Goal: Task Accomplishment & Management: Use online tool/utility

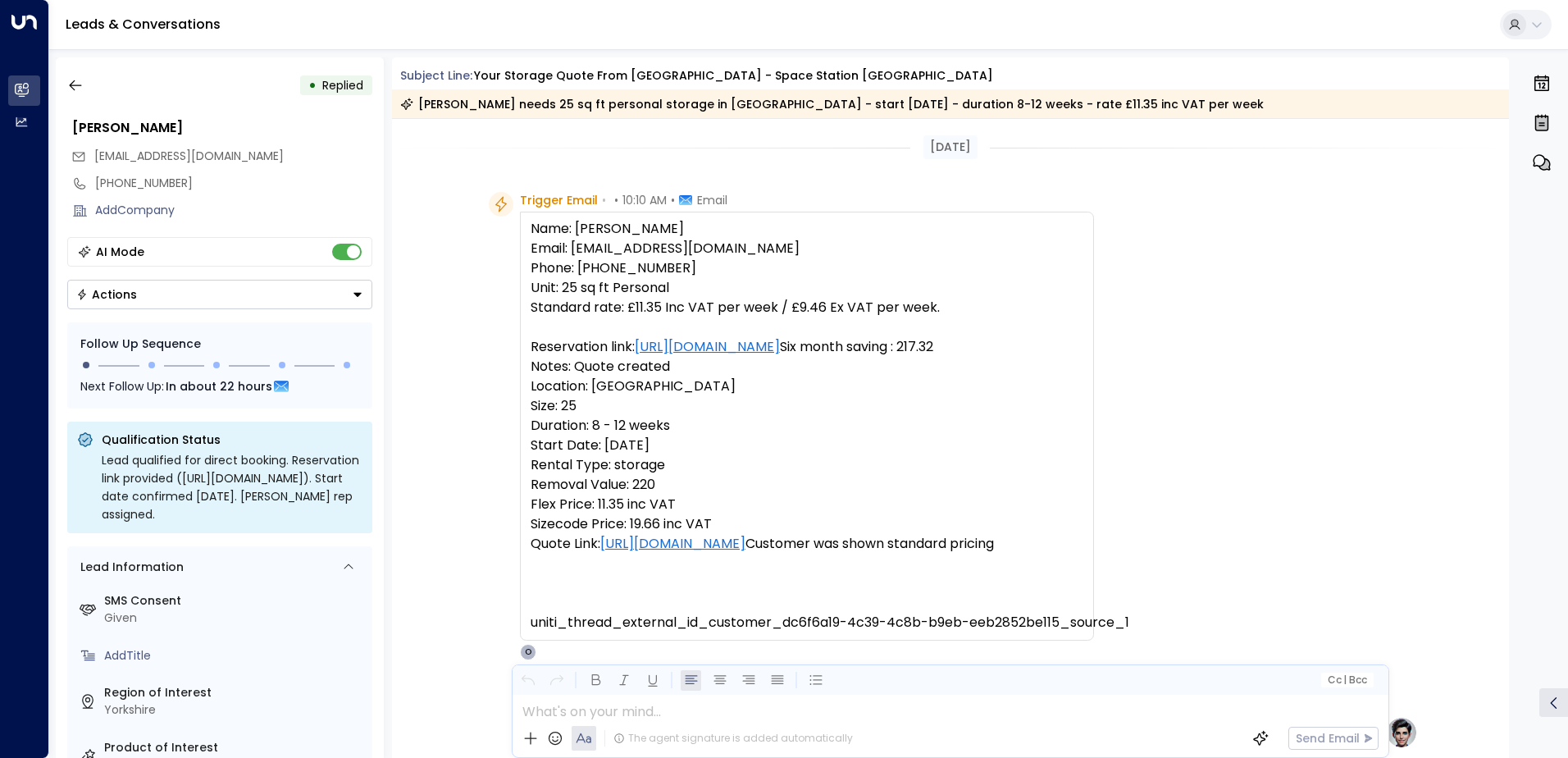
click at [74, 89] on icon "button" at bounding box center [75, 86] width 12 height 11
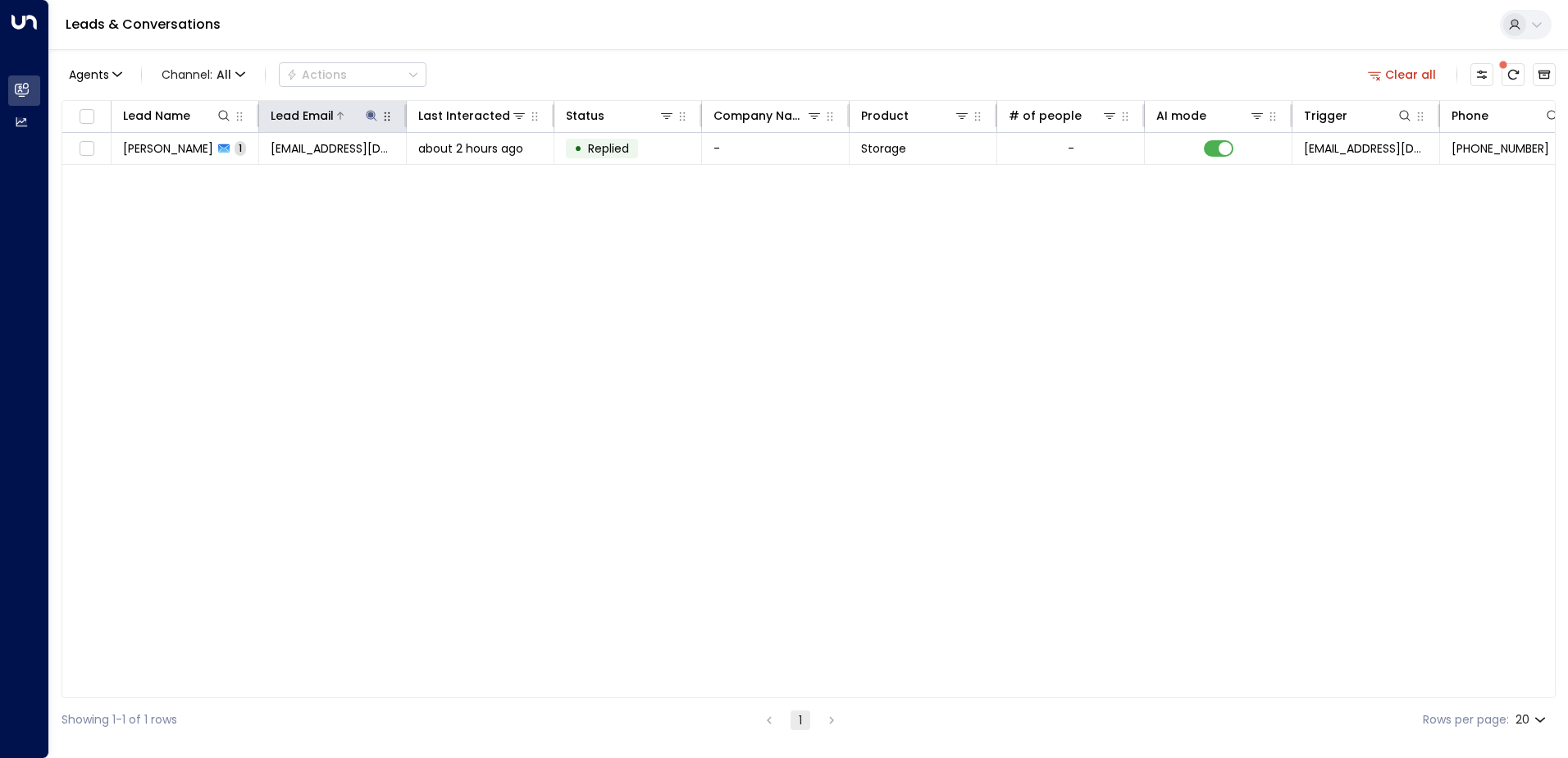
click at [369, 118] on icon at bounding box center [371, 115] width 13 height 13
click at [474, 175] on icon "button" at bounding box center [474, 175] width 13 height 13
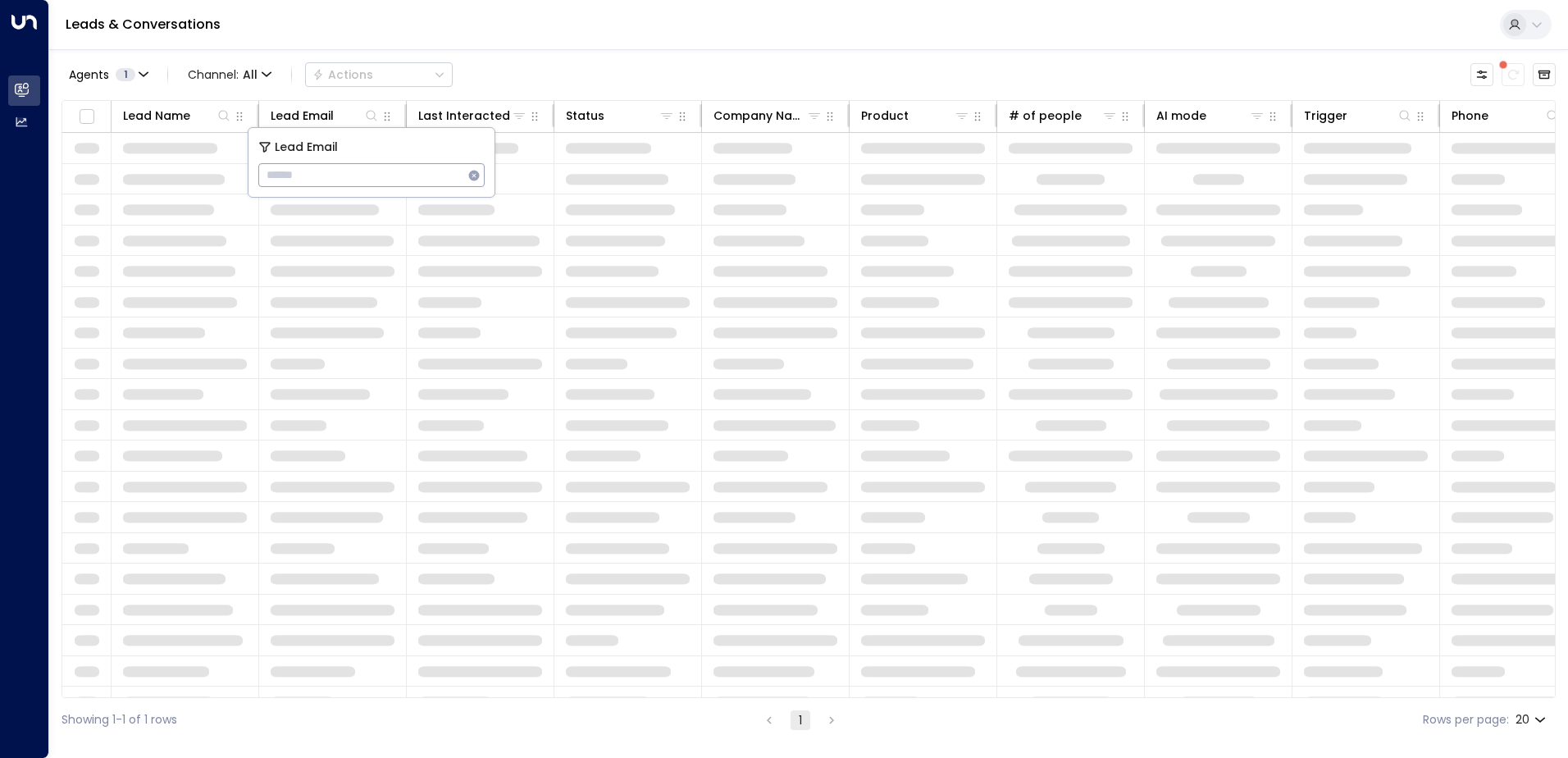
type input "**********"
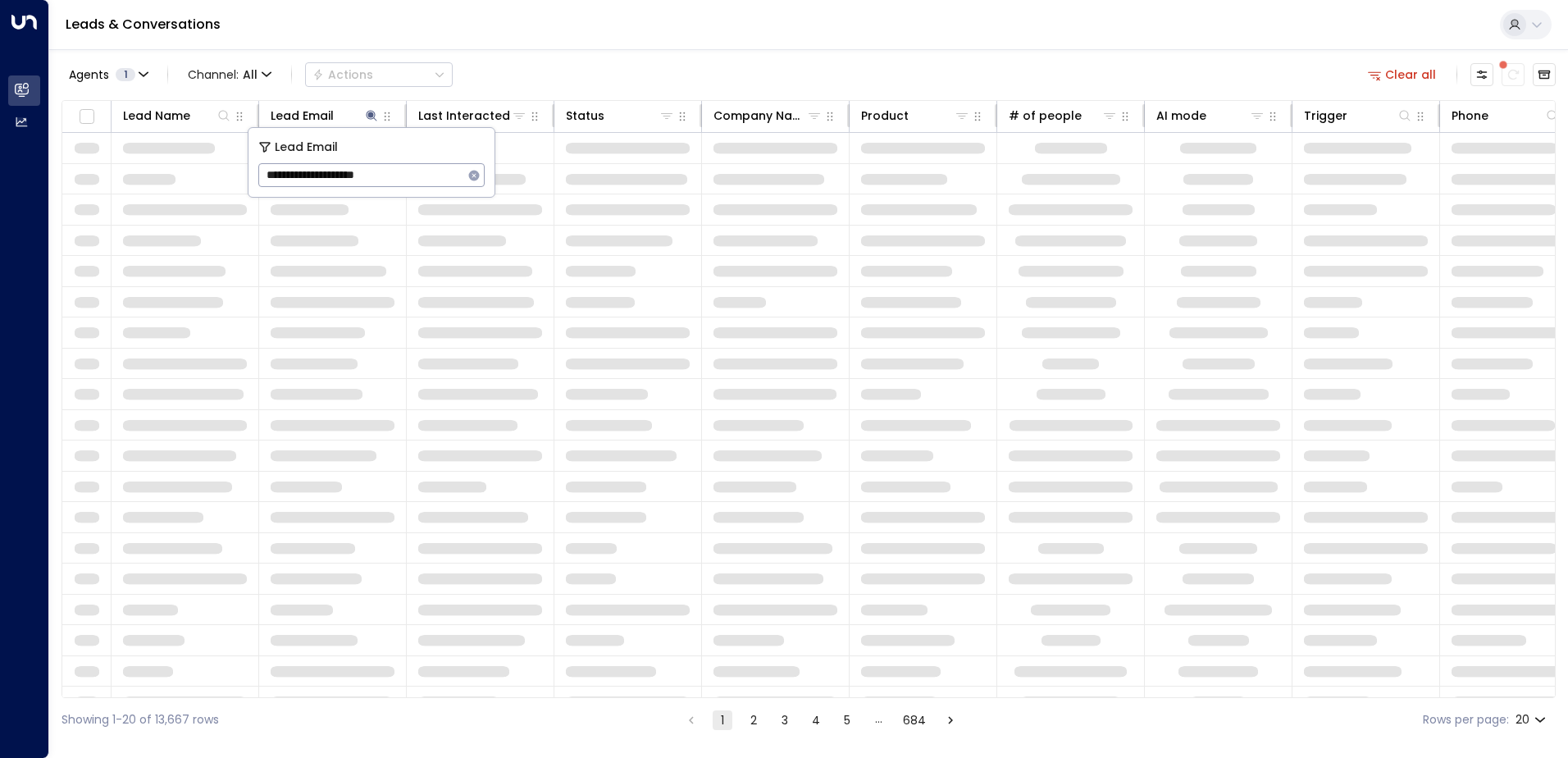
click at [339, 28] on div "Leads & Conversations" at bounding box center [808, 25] width 1519 height 50
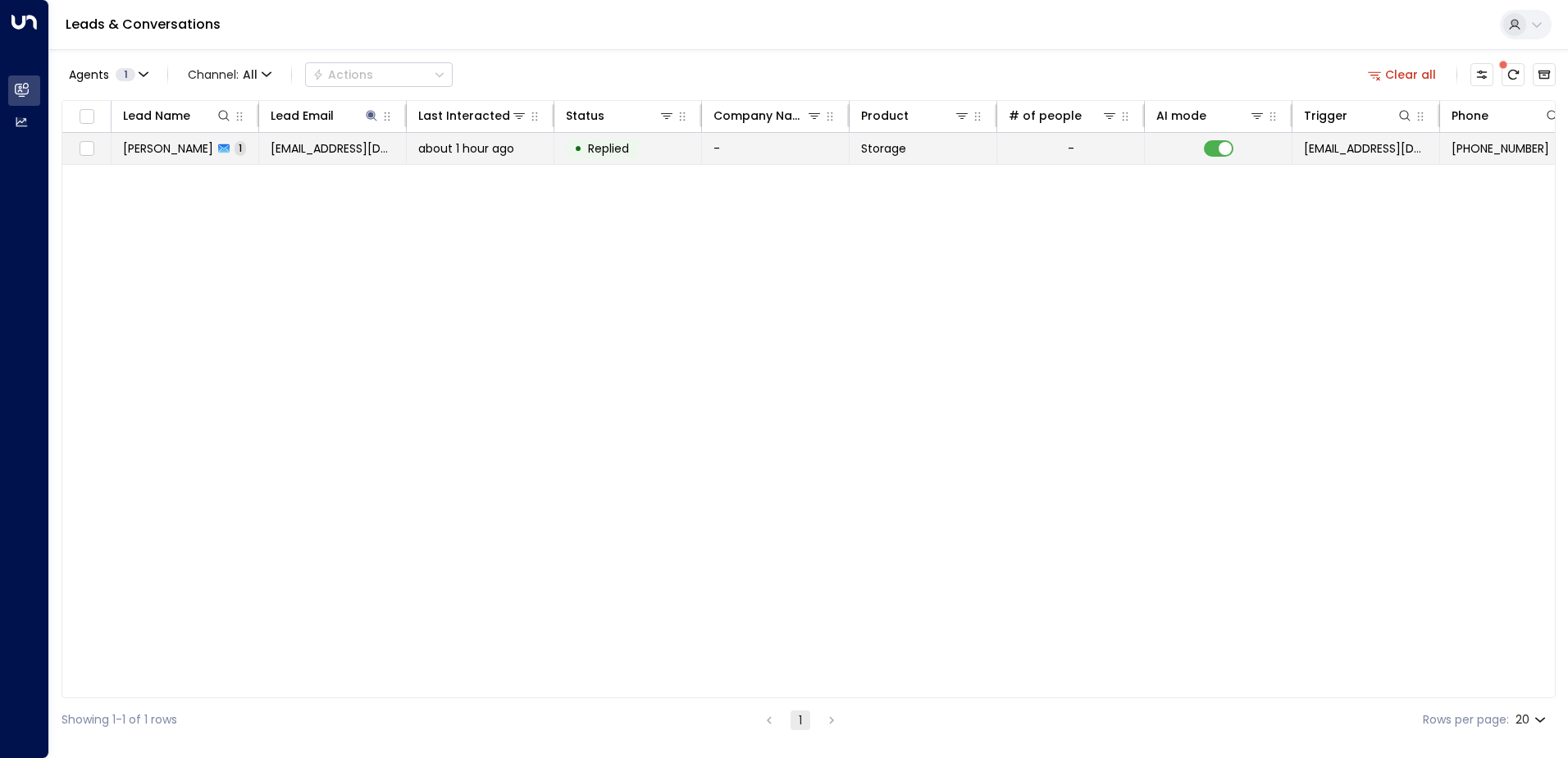
click at [148, 142] on span "[PERSON_NAME]" at bounding box center [167, 148] width 90 height 16
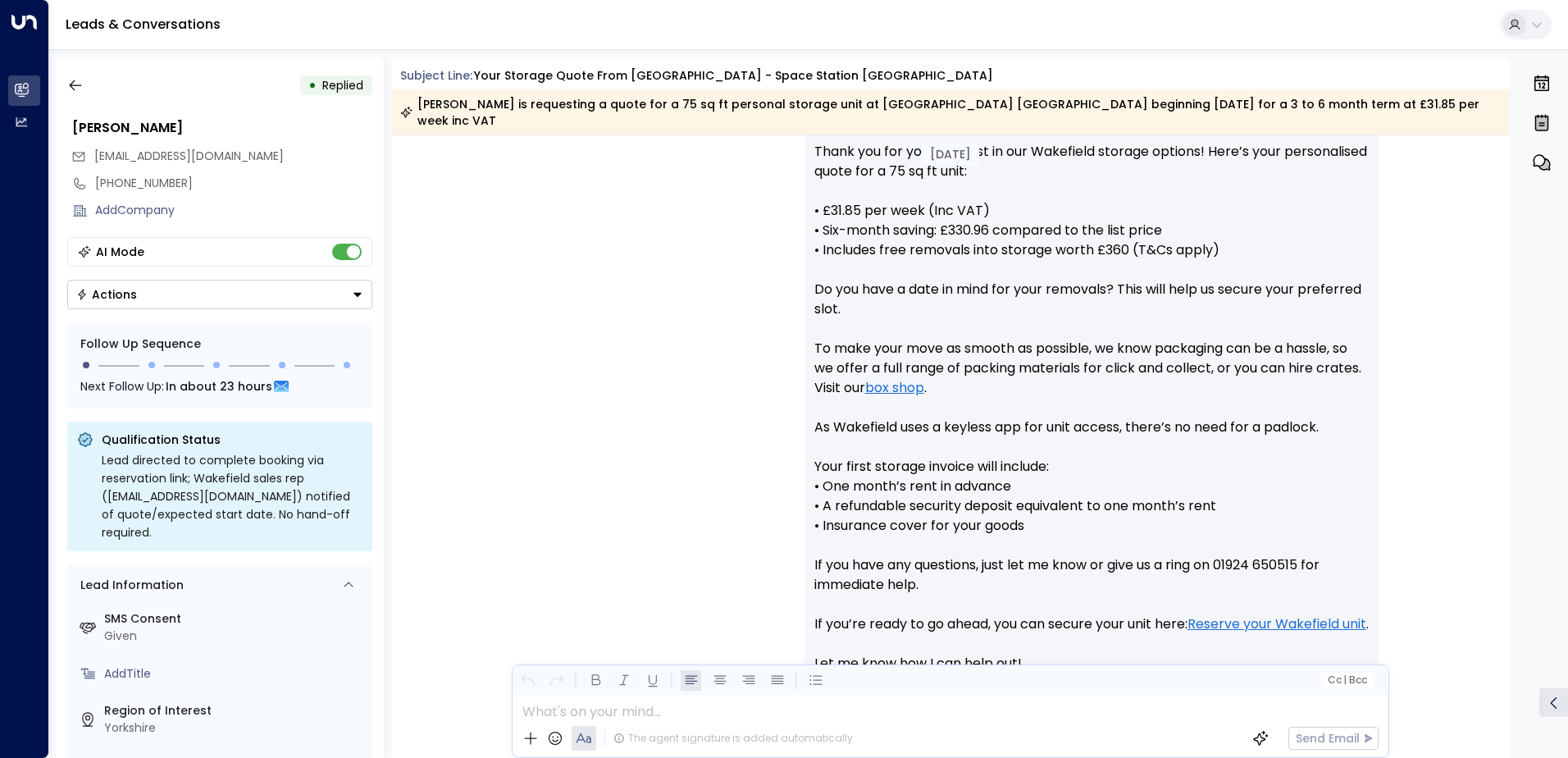
scroll to position [844, 0]
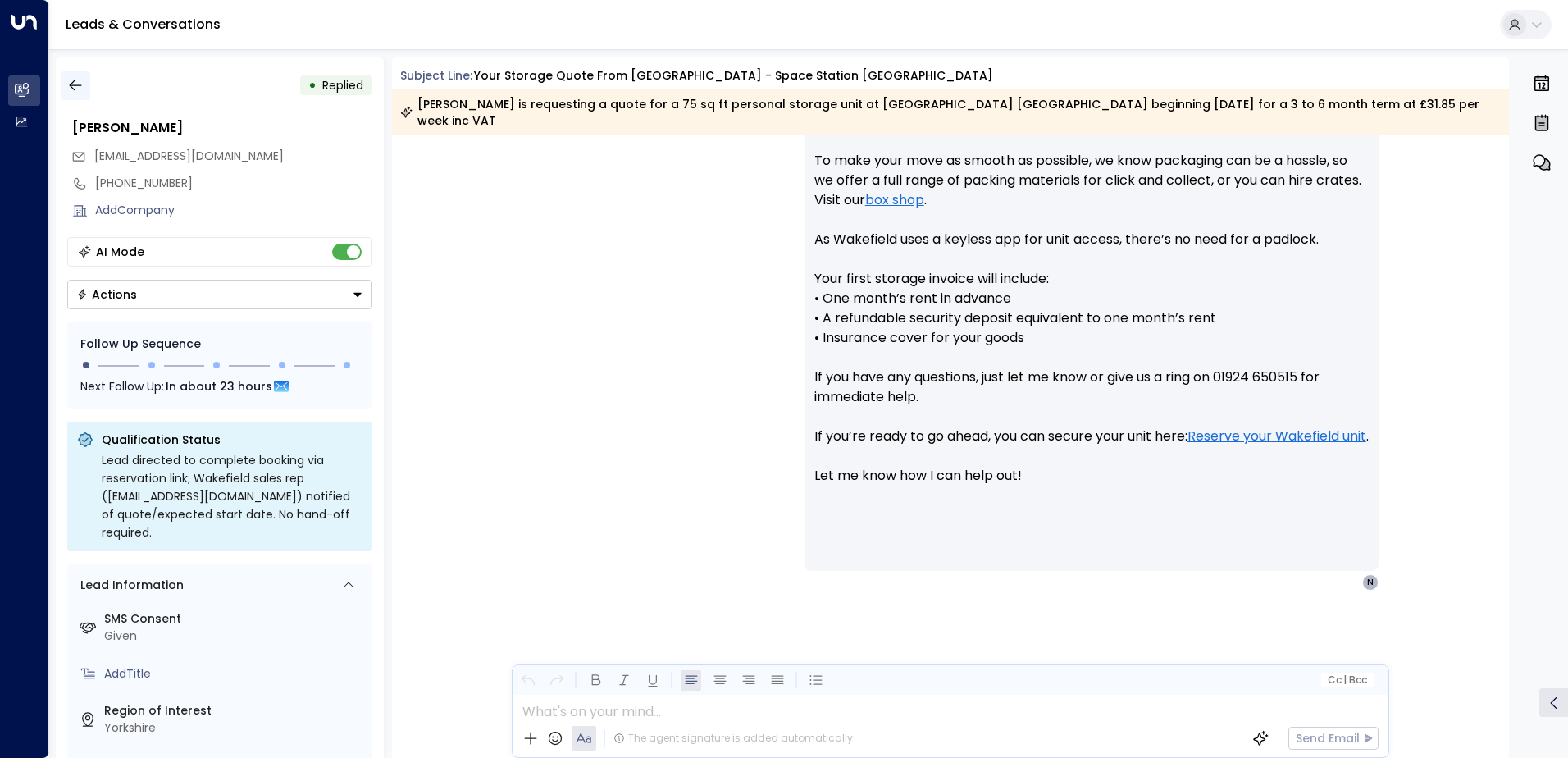
click at [73, 84] on icon "button" at bounding box center [76, 86] width 16 height 16
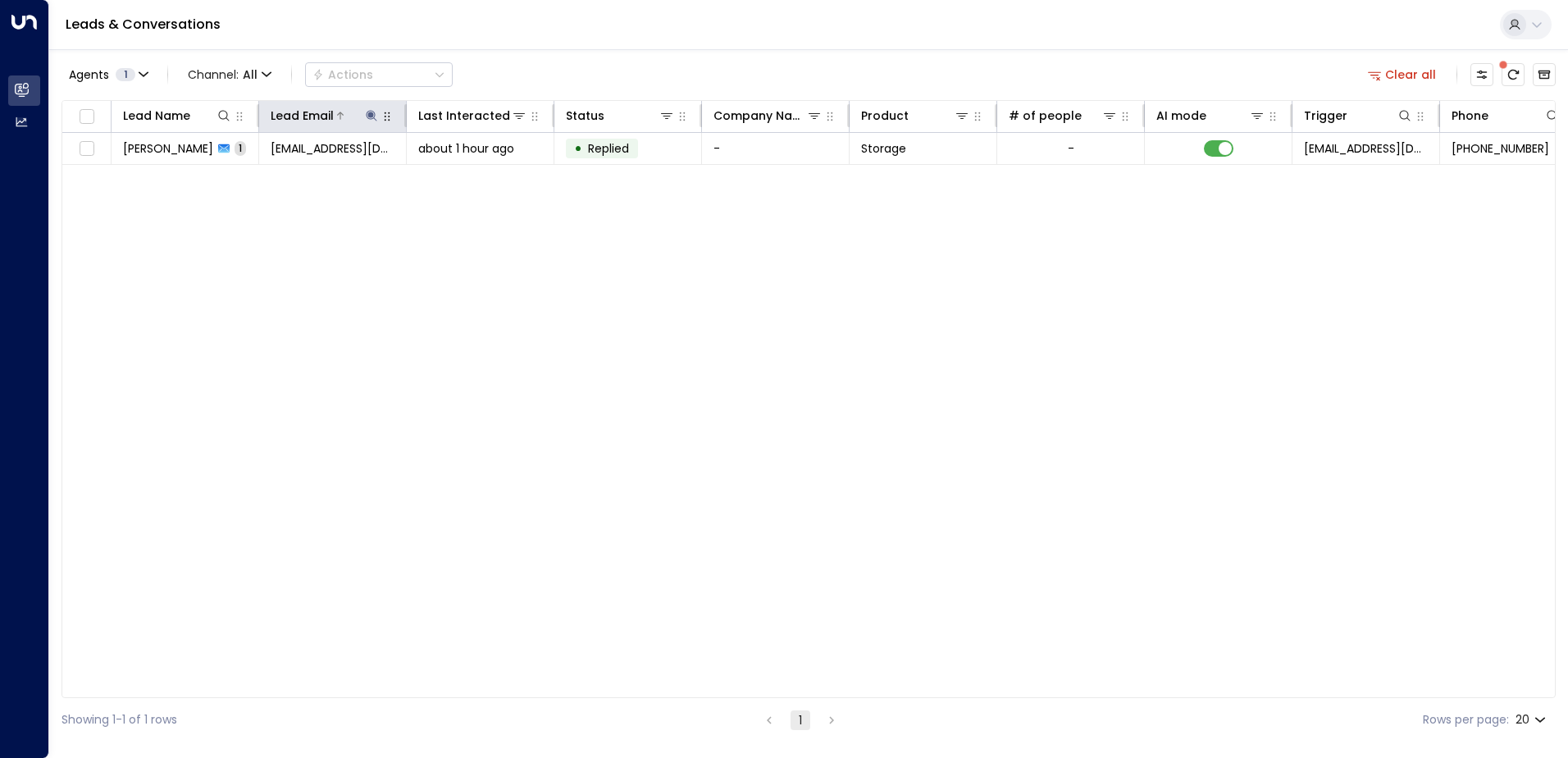
click at [369, 109] on button at bounding box center [371, 116] width 16 height 16
click at [472, 173] on icon "button" at bounding box center [474, 175] width 13 height 13
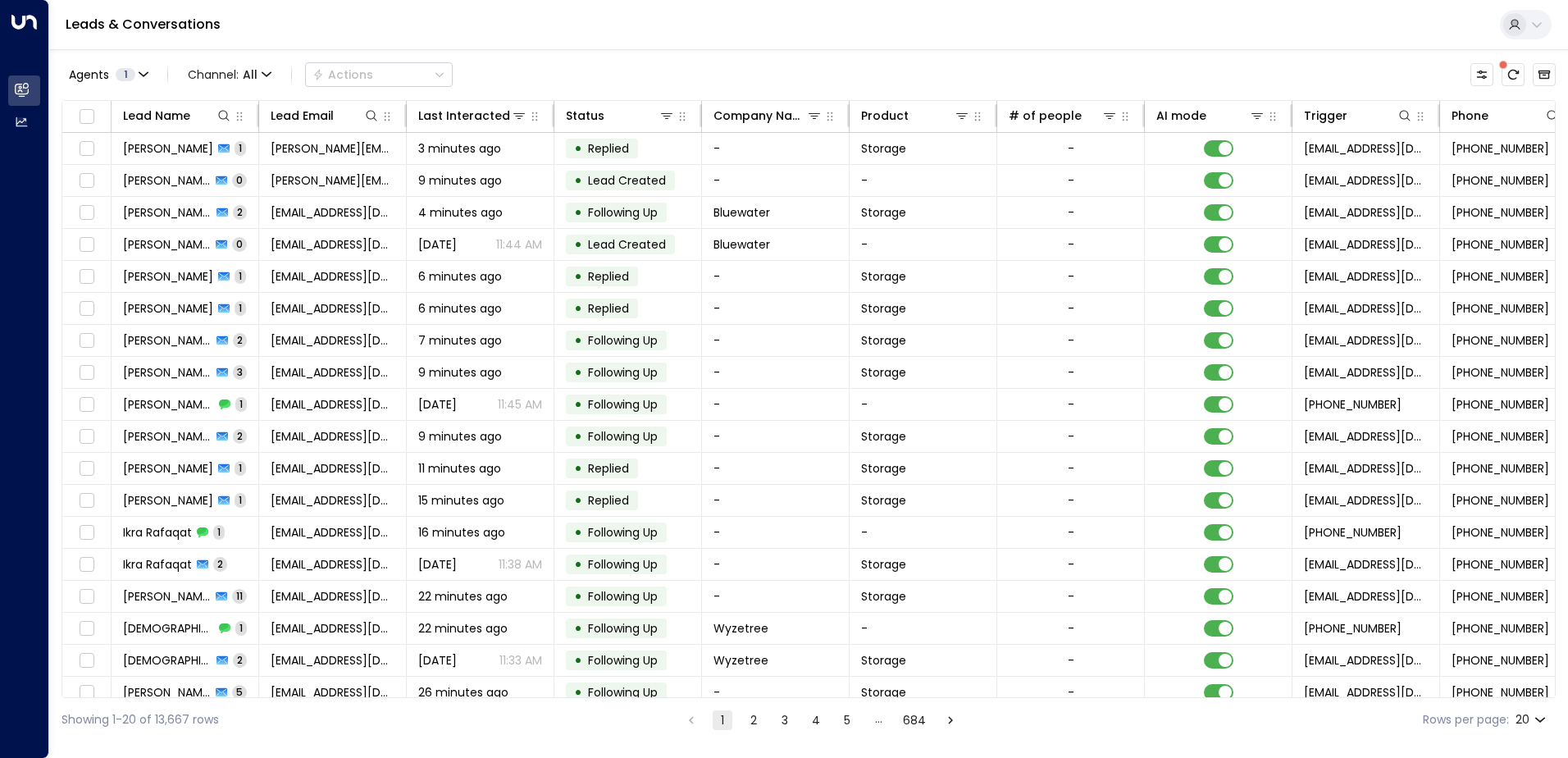
click at [549, 40] on div "Leads & Conversations" at bounding box center [808, 25] width 1519 height 50
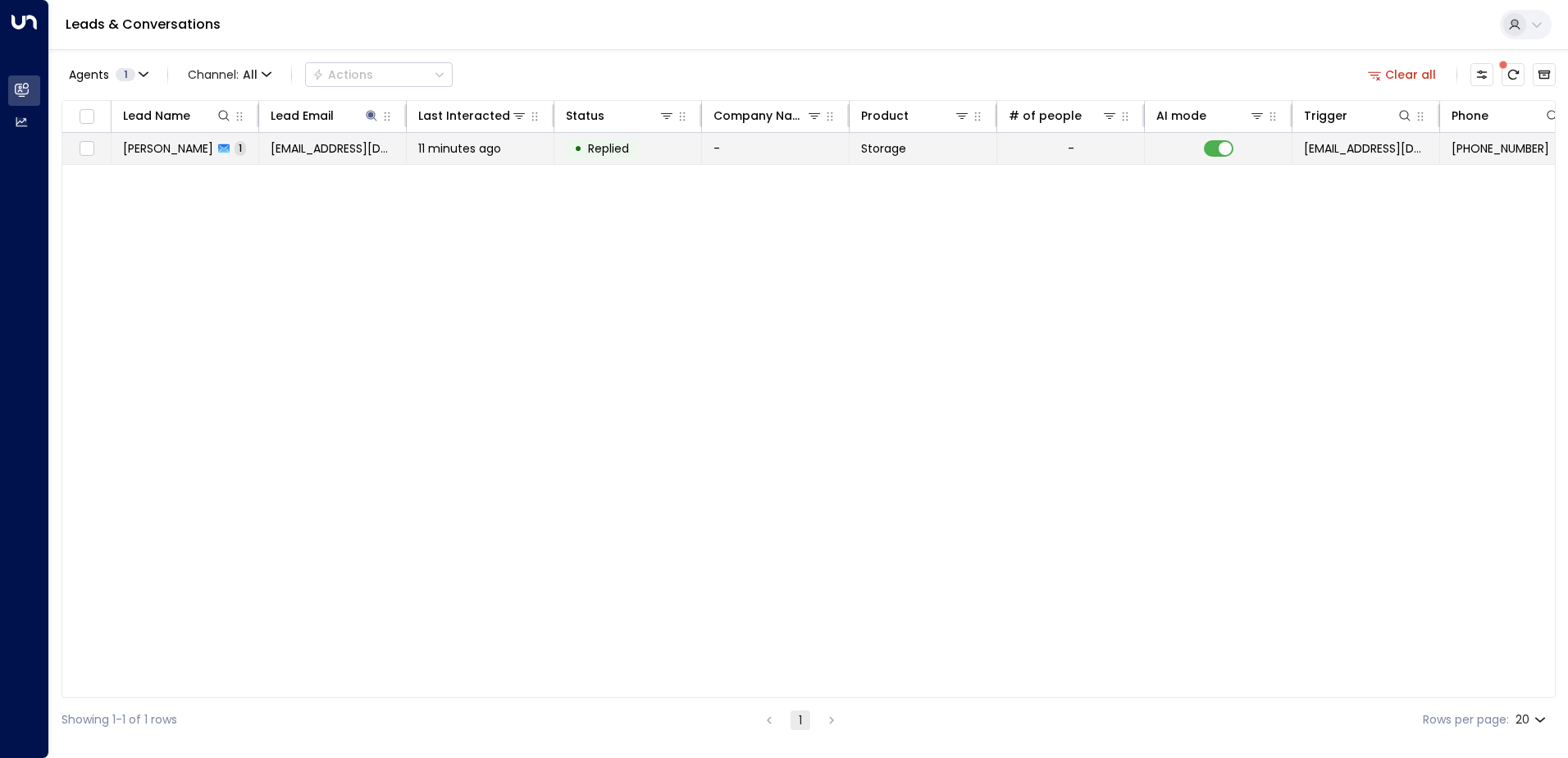
click at [163, 151] on span "[PERSON_NAME]" at bounding box center [167, 148] width 90 height 16
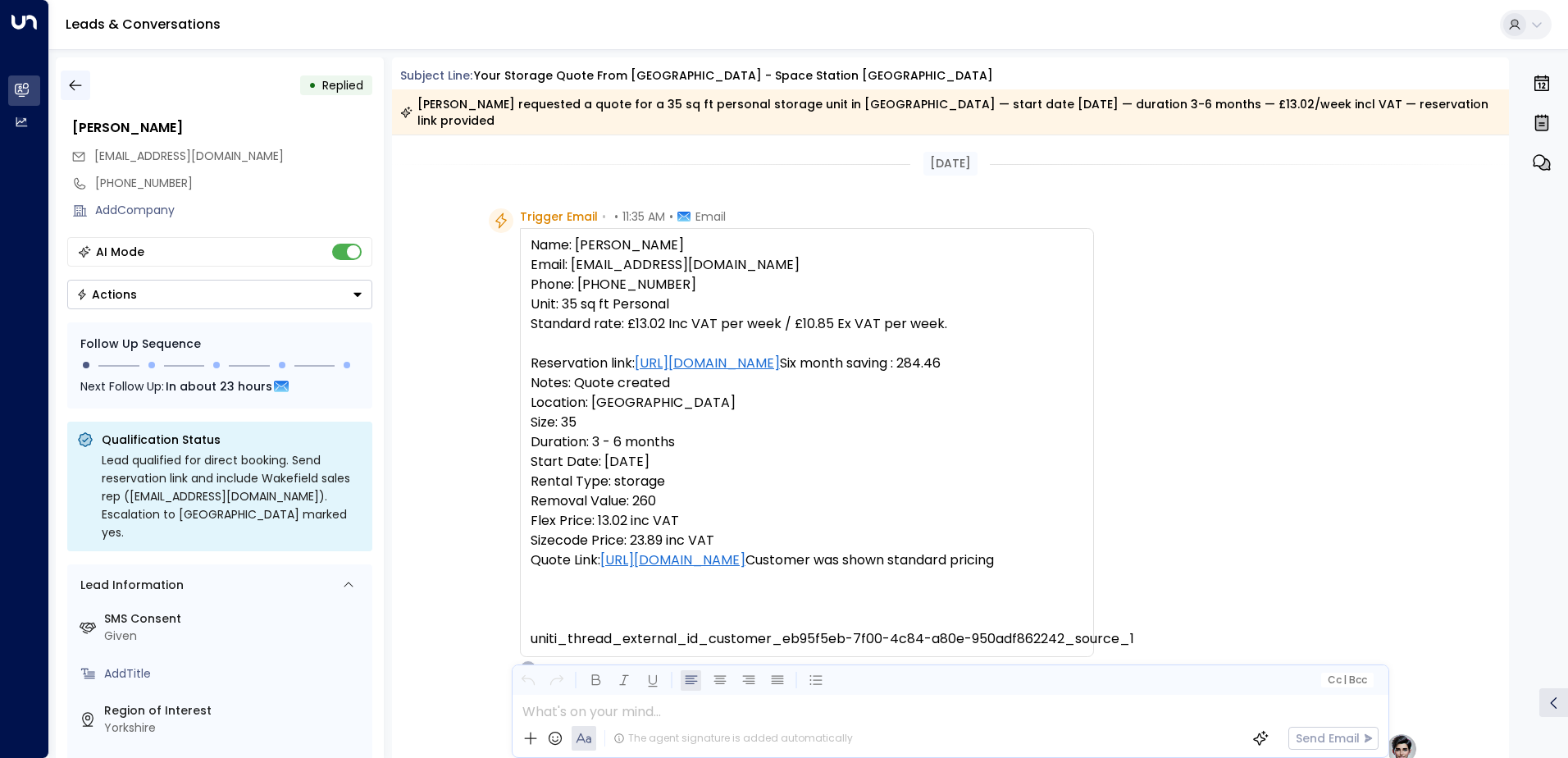
click at [73, 77] on icon "button" at bounding box center [76, 86] width 16 height 16
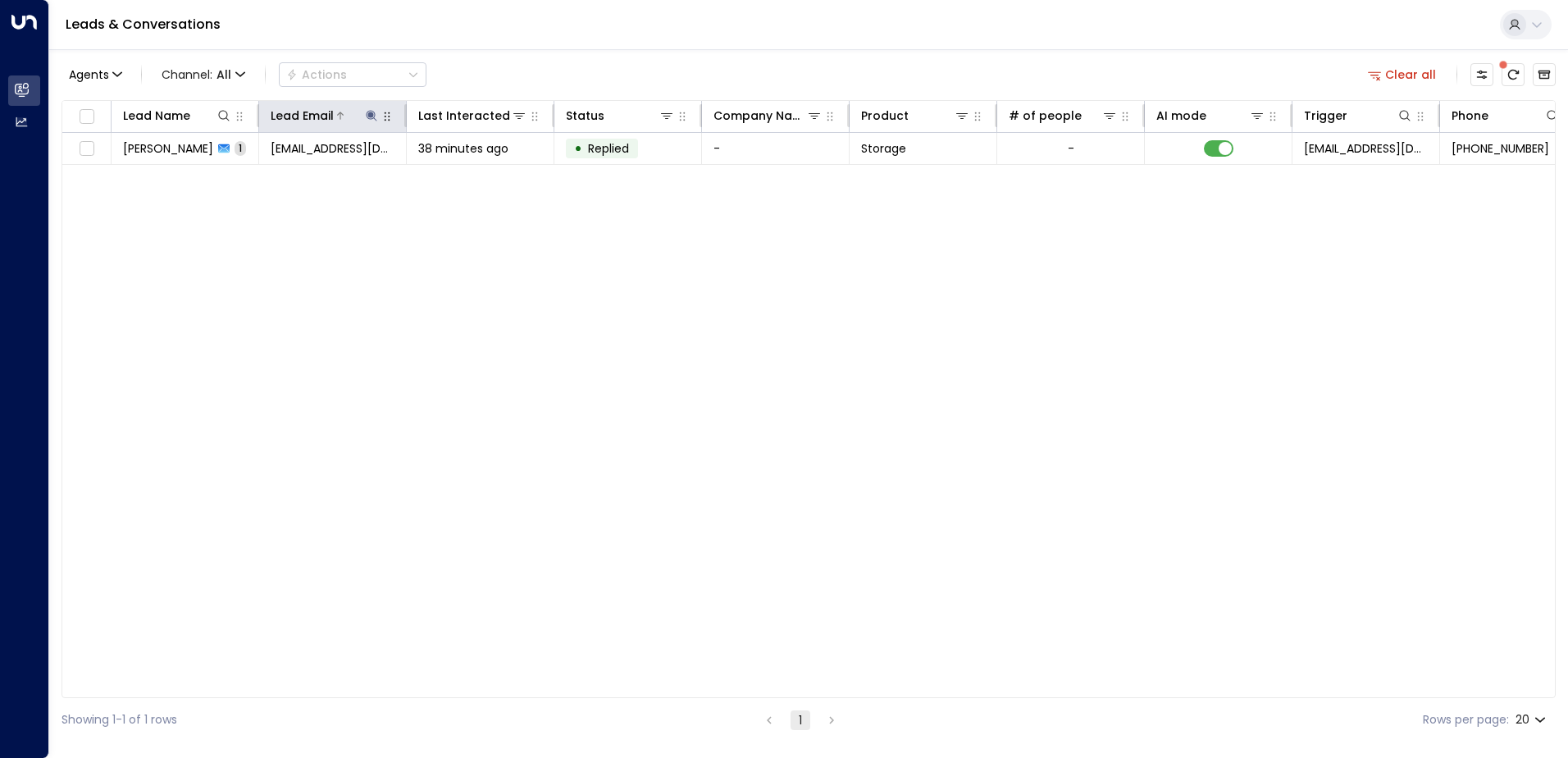
click at [369, 117] on icon at bounding box center [371, 115] width 13 height 13
click at [478, 179] on icon "button" at bounding box center [474, 175] width 13 height 13
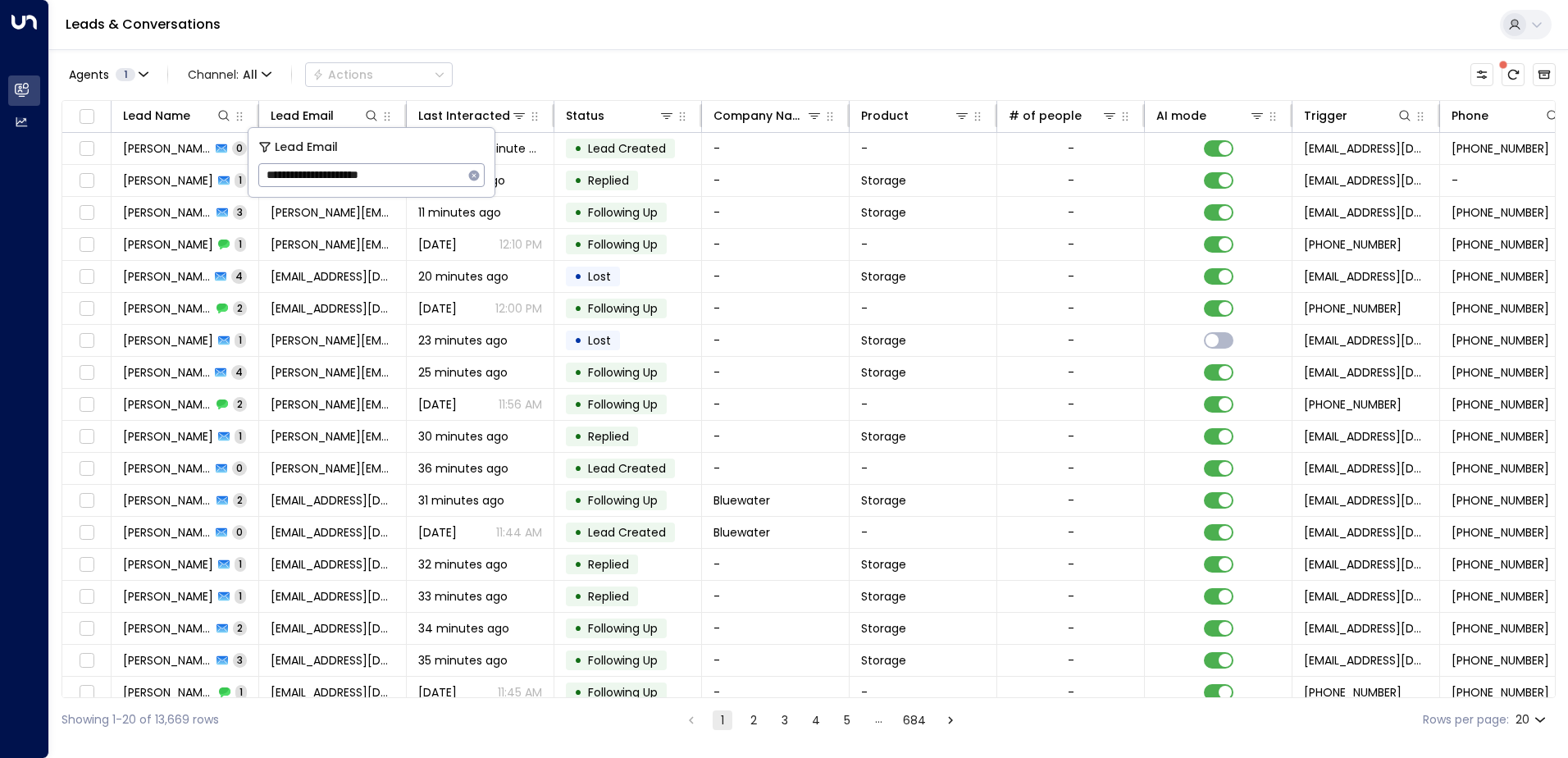
click at [587, 17] on div "Leads & Conversations" at bounding box center [808, 25] width 1519 height 50
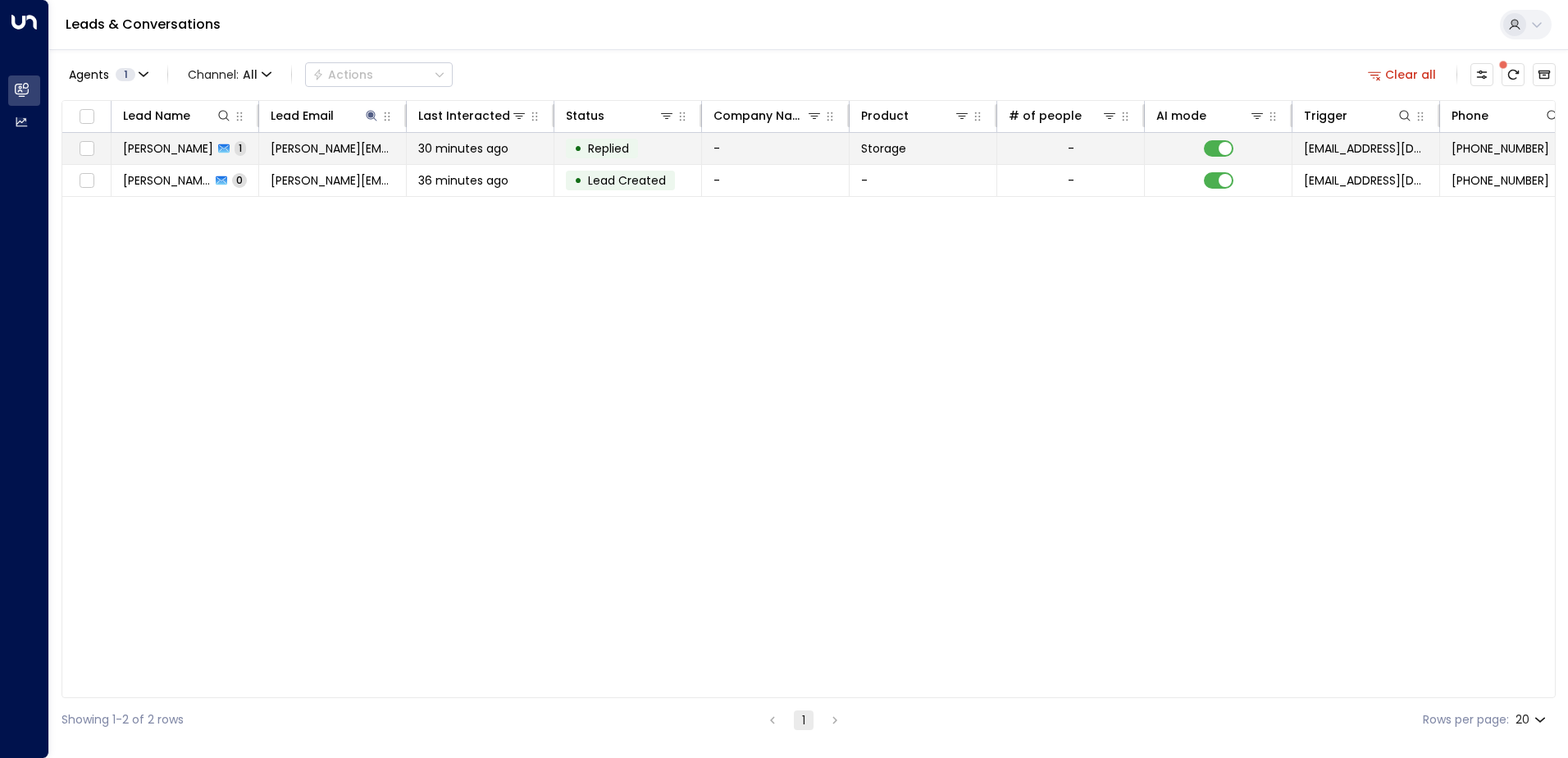
click at [162, 150] on span "[PERSON_NAME]" at bounding box center [167, 148] width 90 height 16
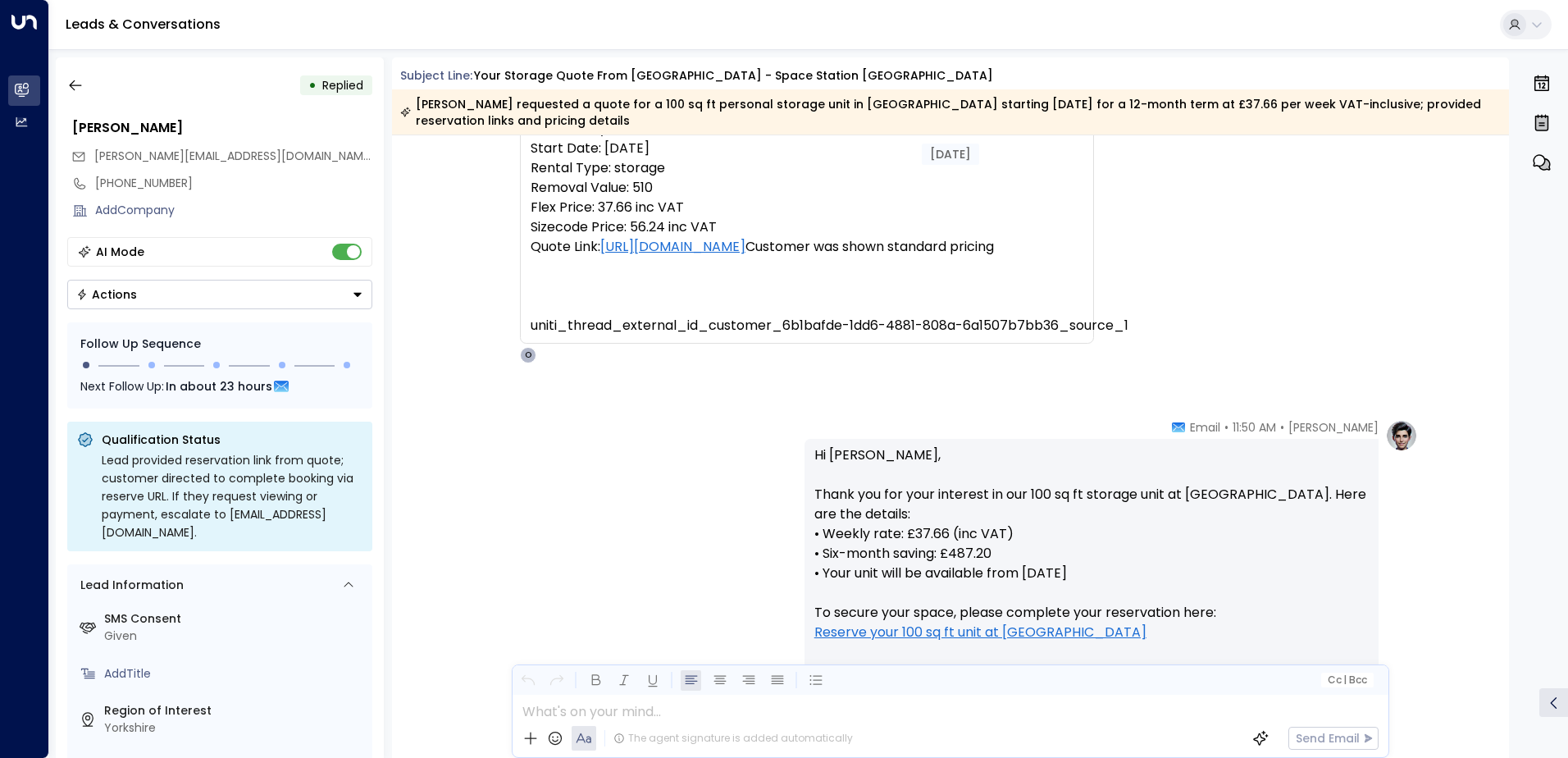
scroll to position [566, 0]
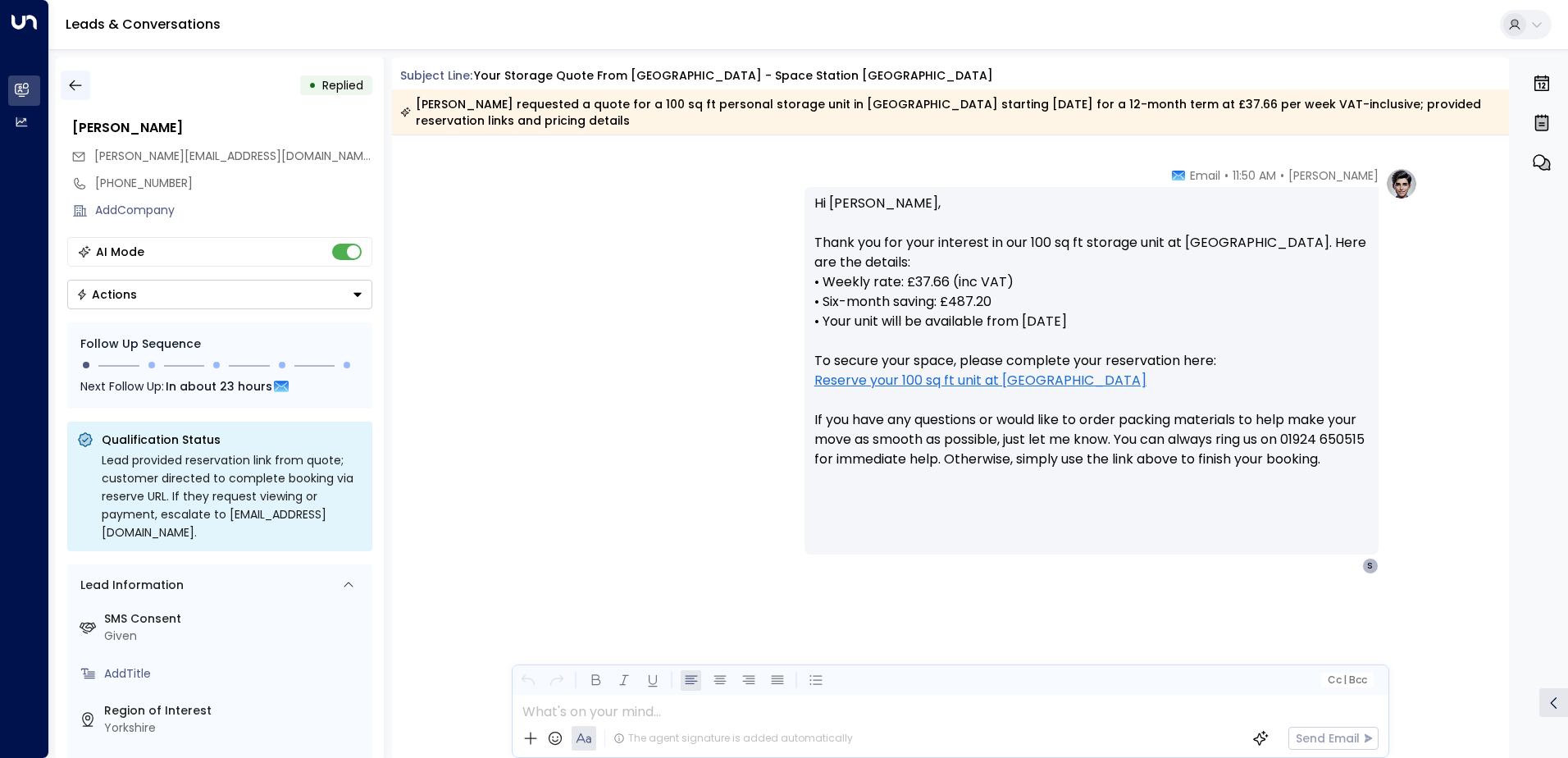
click at [77, 86] on icon "button" at bounding box center [76, 86] width 16 height 16
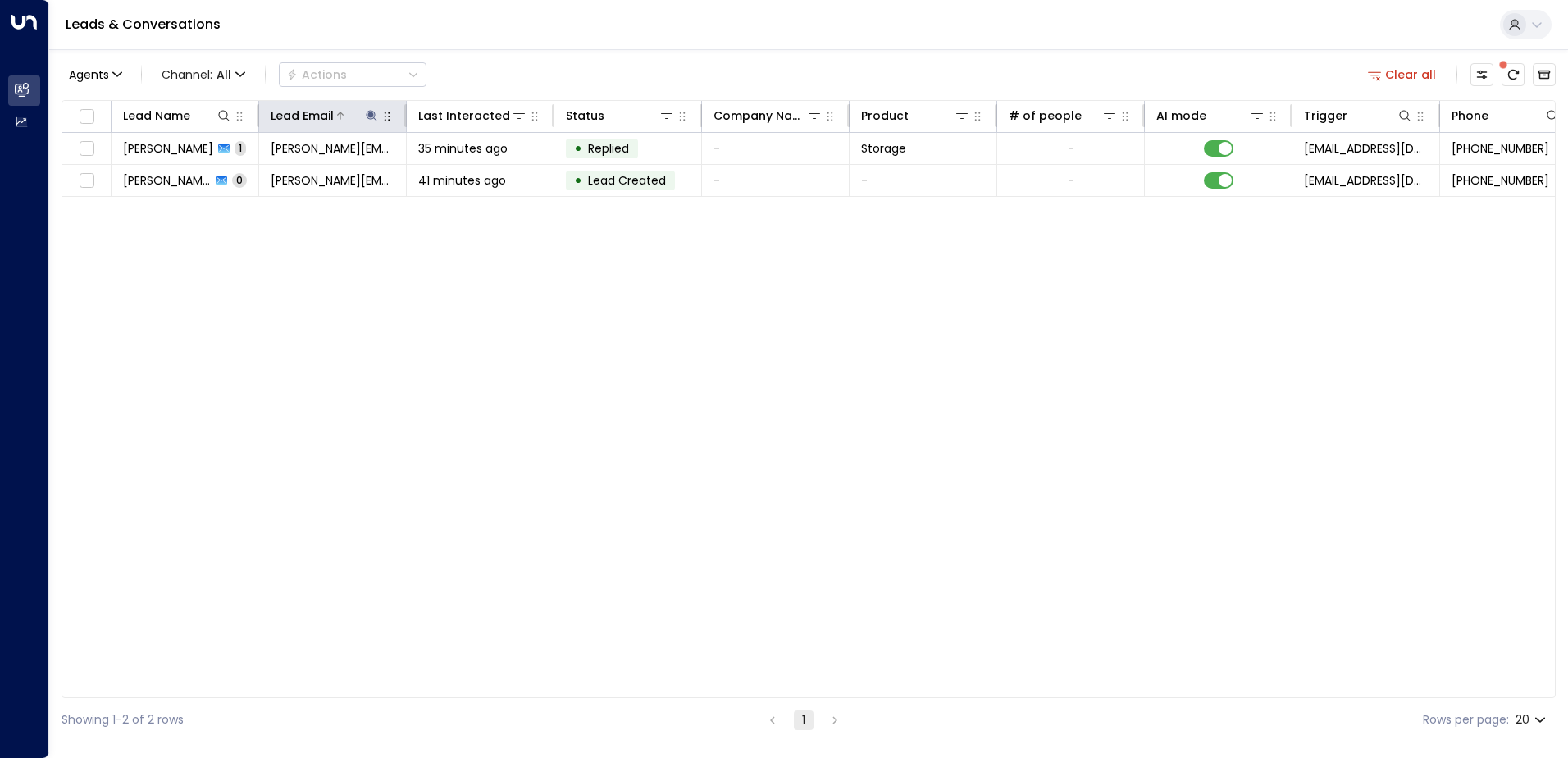
click at [370, 110] on icon at bounding box center [371, 115] width 13 height 13
click at [474, 171] on icon "button" at bounding box center [475, 175] width 11 height 11
click at [223, 113] on icon at bounding box center [223, 115] width 13 height 13
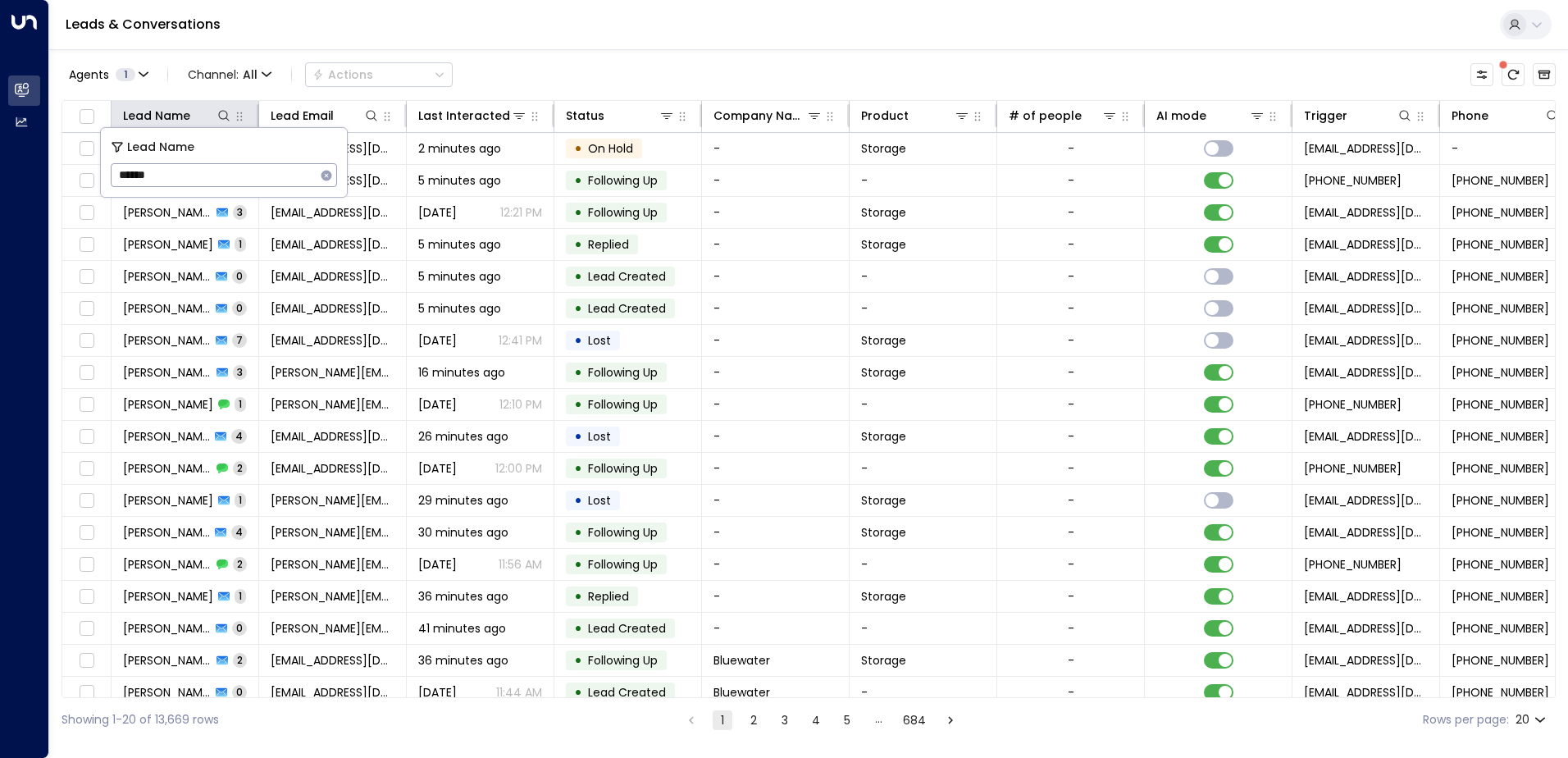
type input "******"
click at [663, 21] on div "Leads & Conversations" at bounding box center [808, 25] width 1519 height 50
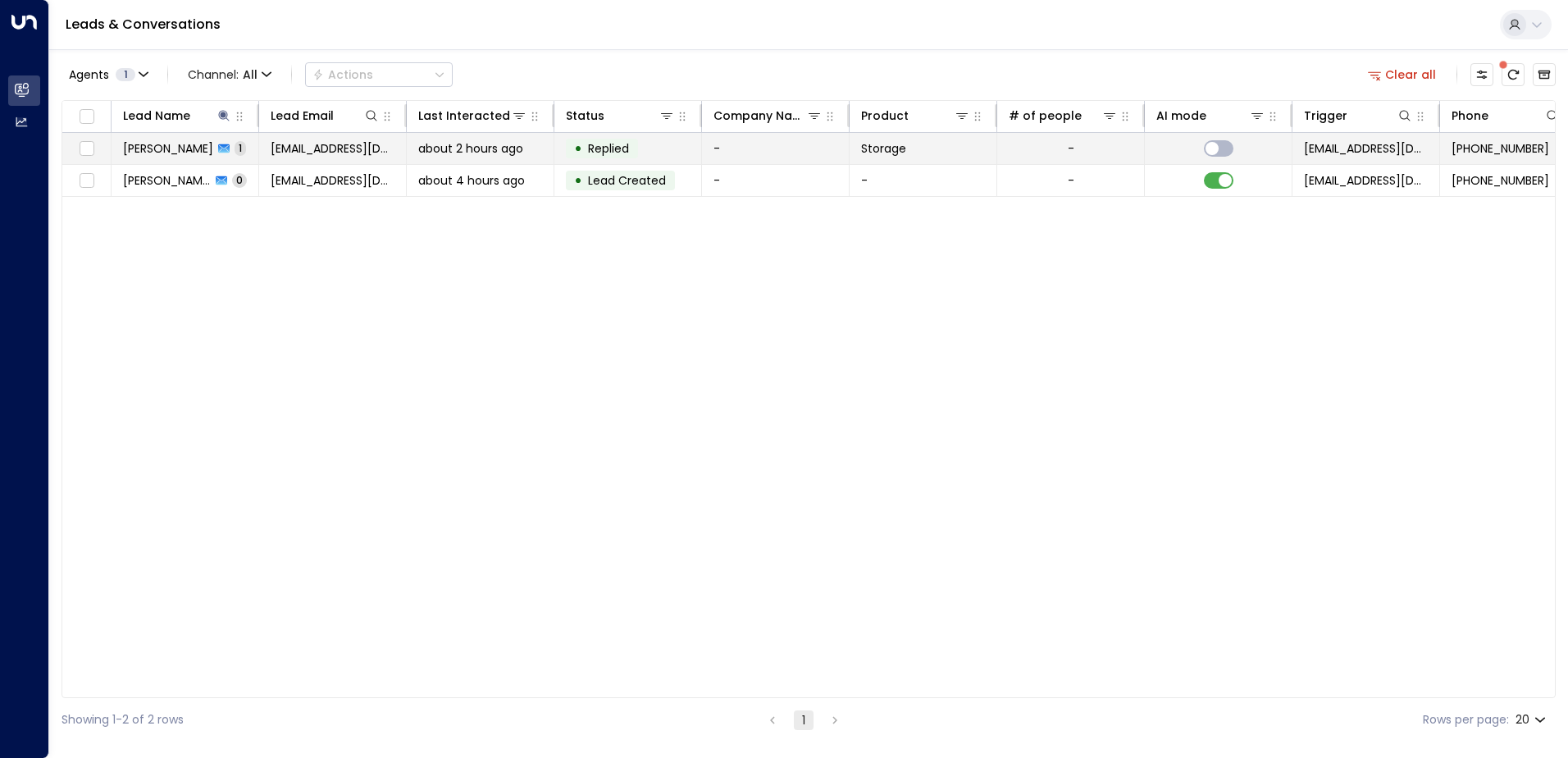
click at [160, 157] on td "[PERSON_NAME] 1" at bounding box center [185, 148] width 148 height 31
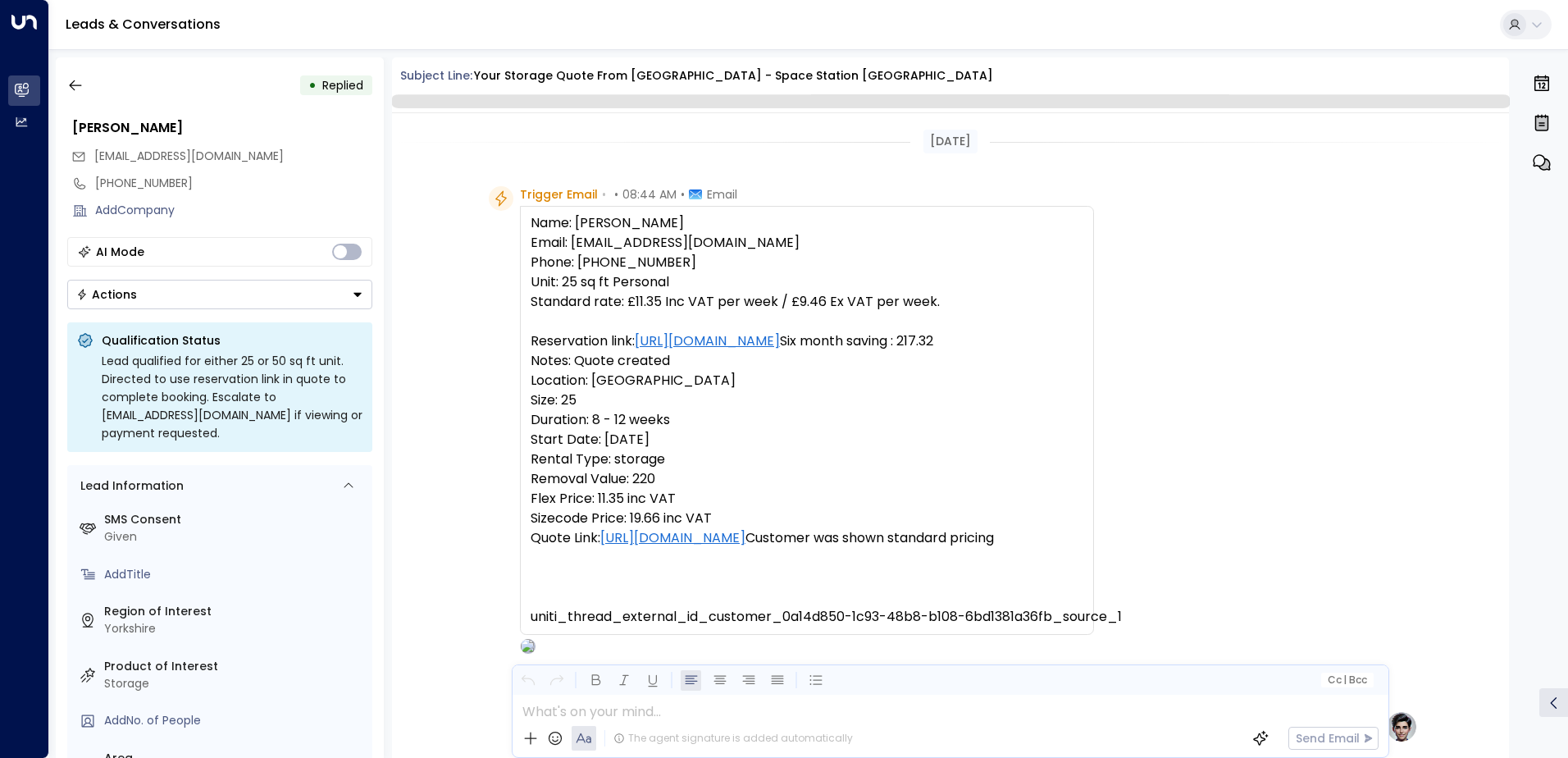
scroll to position [583, 0]
